Goal: Information Seeking & Learning: Learn about a topic

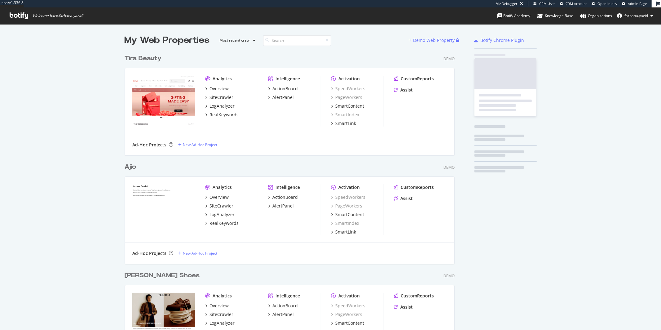
scroll to position [537, 330]
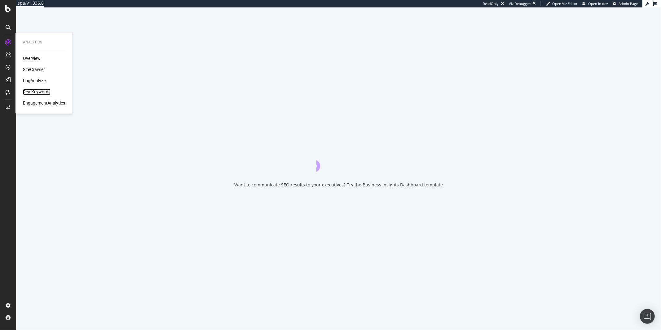
click at [42, 90] on div "RealKeywords" at bounding box center [37, 92] width 28 height 6
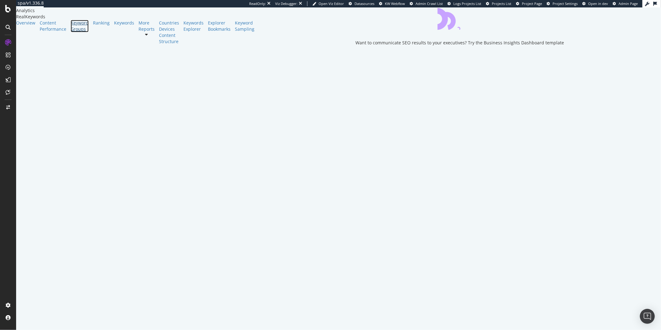
click at [71, 32] on div "Keyword Groups" at bounding box center [80, 26] width 18 height 12
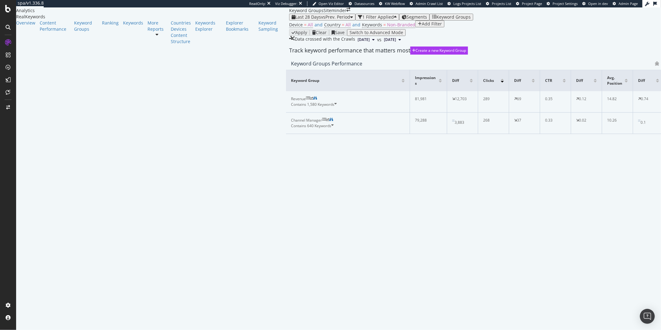
click at [156, 37] on icon at bounding box center [157, 34] width 3 height 4
drag, startPoint x: 60, startPoint y: 84, endPoint x: 70, endPoint y: 86, distance: 10.0
click at [156, 37] on icon at bounding box center [157, 34] width 3 height 4
click at [123, 26] on div "Keywords" at bounding box center [133, 23] width 20 height 6
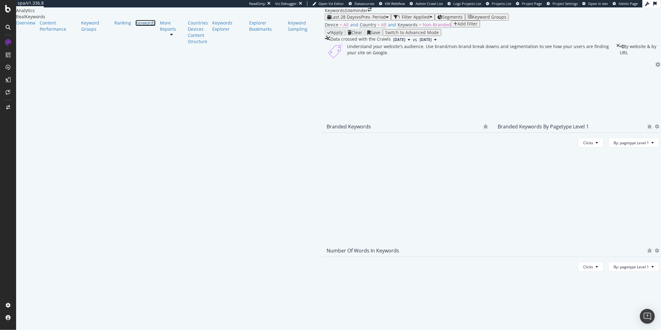
scroll to position [111, 0]
drag, startPoint x: 31, startPoint y: 41, endPoint x: 34, endPoint y: 50, distance: 9.1
click at [31, 26] on div "Overview" at bounding box center [25, 23] width 19 height 6
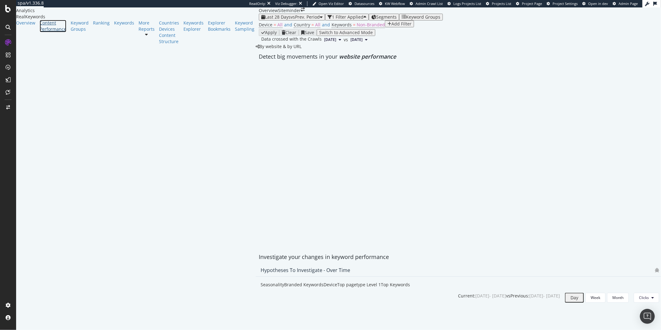
click at [40, 32] on div "Content Performance" at bounding box center [53, 26] width 27 height 12
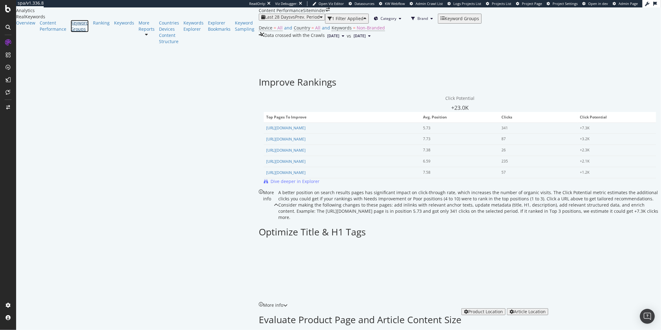
click at [71, 32] on div "Keyword Groups" at bounding box center [80, 26] width 18 height 12
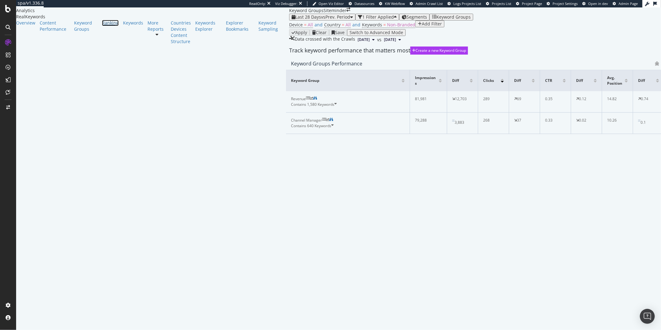
click at [102, 26] on link "Ranking" at bounding box center [110, 23] width 17 height 6
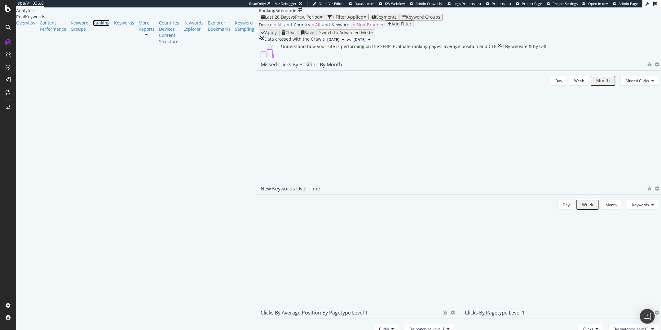
scroll to position [440, 0]
click at [291, 17] on span "vs Prev. Period" at bounding box center [305, 17] width 29 height 6
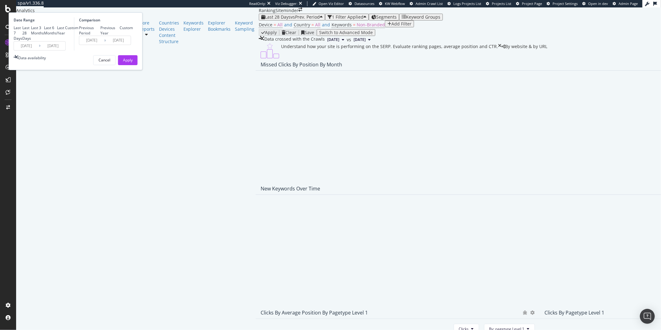
click at [78, 30] on div "Custom" at bounding box center [71, 27] width 13 height 5
click at [65, 36] on div "Last Year" at bounding box center [61, 30] width 8 height 11
type input "2024/08/20"
type input "2023/08/21"
type input "2024/08/19"
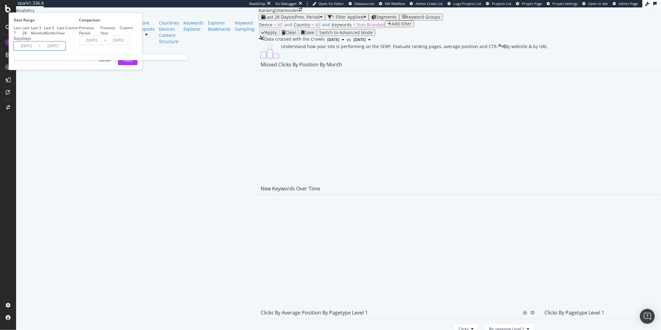
click at [39, 50] on input "2024/08/20" at bounding box center [26, 46] width 25 height 9
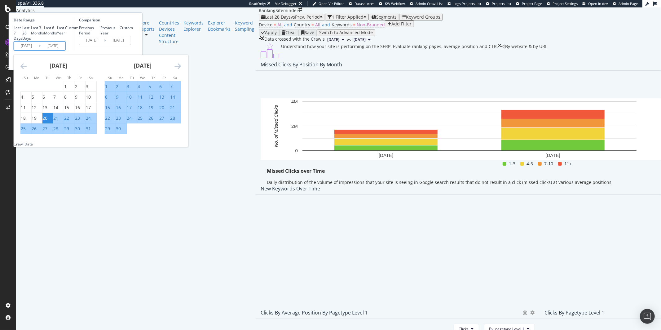
click at [27, 70] on icon "Move backward to switch to the previous month." at bounding box center [23, 65] width 7 height 7
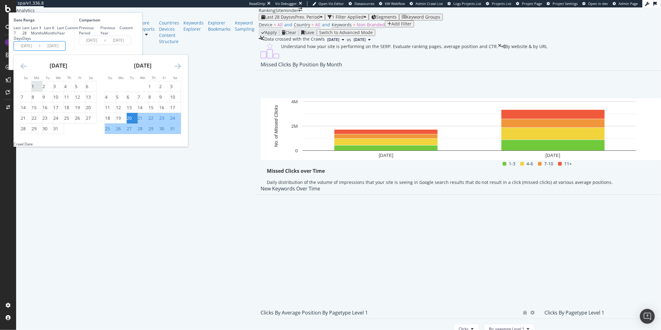
click at [34, 90] on div "1" at bounding box center [33, 86] width 2 height 6
type input "2024/07/01"
type input "2023/05/13"
type input "2024/06/30"
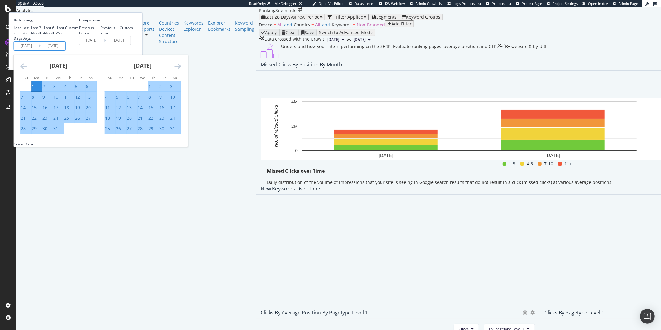
click at [65, 50] on input "2025/08/19" at bounding box center [53, 46] width 25 height 9
click at [181, 70] on icon "Move forward to switch to the next month." at bounding box center [178, 65] width 7 height 7
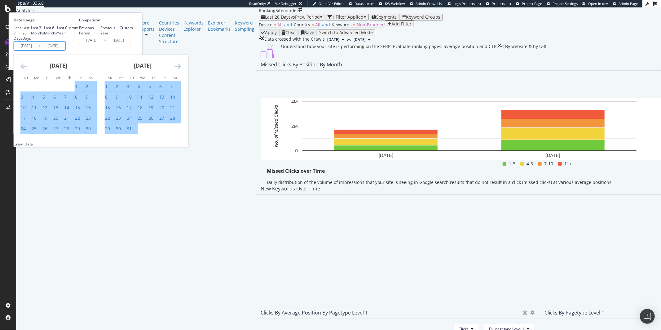
click at [181, 70] on icon "Move forward to switch to the next month." at bounding box center [178, 65] width 7 height 7
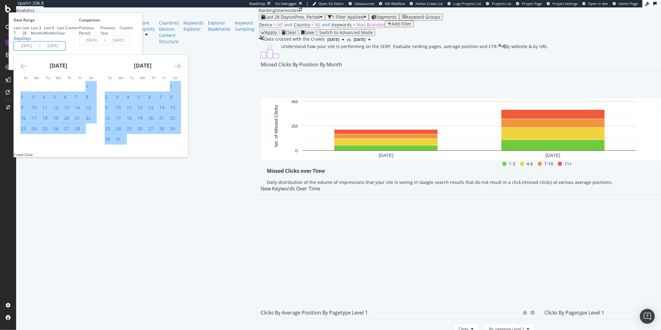
click at [181, 70] on icon "Move forward to switch to the next month." at bounding box center [178, 65] width 7 height 7
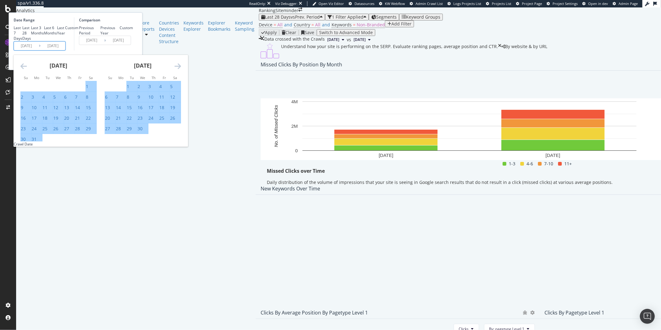
click at [181, 70] on icon "Move forward to switch to the next month." at bounding box center [178, 65] width 7 height 7
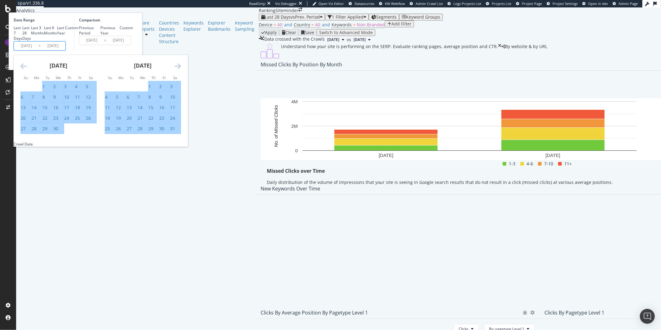
click at [181, 70] on icon "Move forward to switch to the next month." at bounding box center [178, 65] width 7 height 7
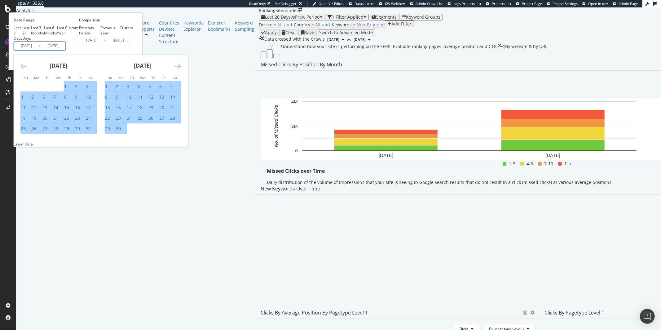
click at [121, 132] on div "30" at bounding box center [118, 129] width 5 height 6
type input "2025/06/30"
type input "2023/07/02"
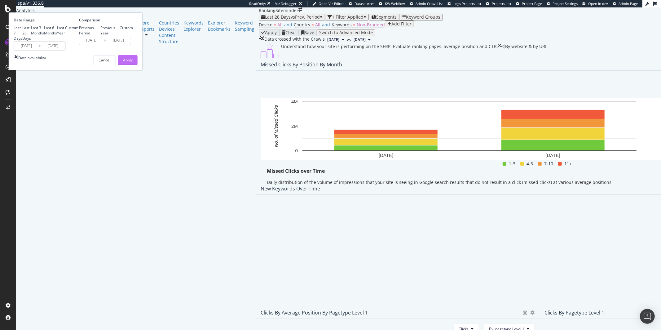
click at [133, 63] on div "Apply" at bounding box center [128, 59] width 10 height 5
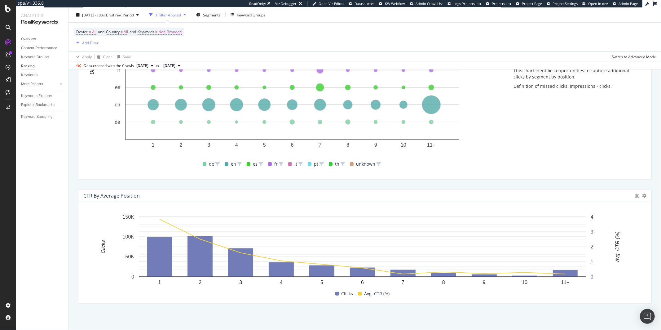
scroll to position [518, 0]
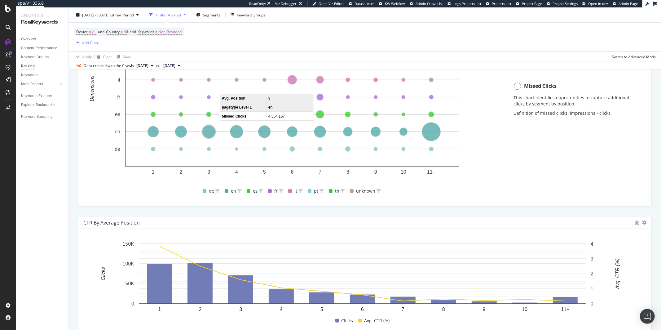
click at [211, 136] on circle "A chart." at bounding box center [208, 131] width 13 height 13
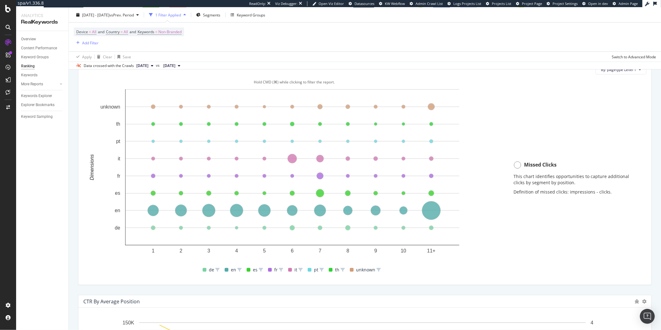
scroll to position [436, 0]
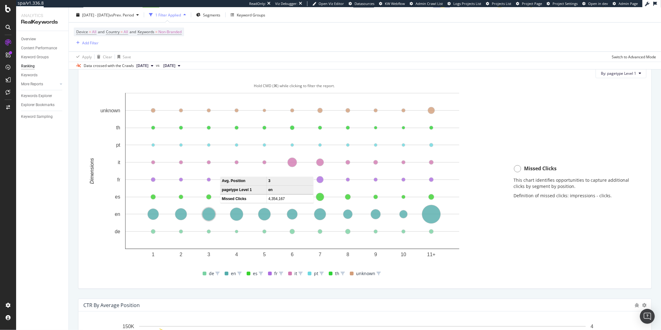
click at [205, 218] on circle "A chart." at bounding box center [208, 214] width 13 height 13
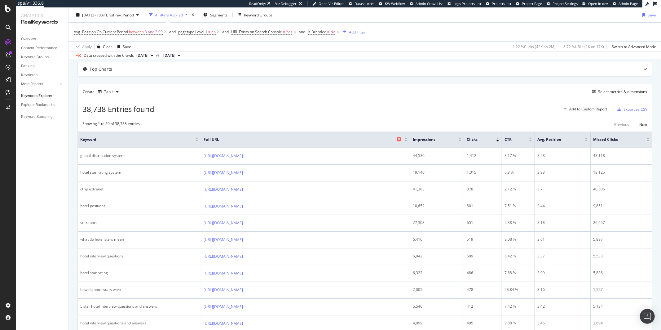
scroll to position [31, 0]
